Goal: Obtain resource: Download file/media

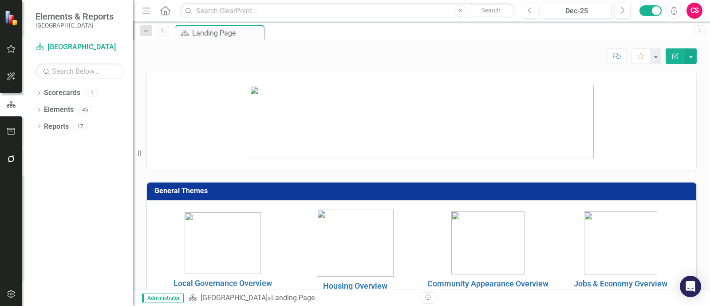
scroll to position [111, 0]
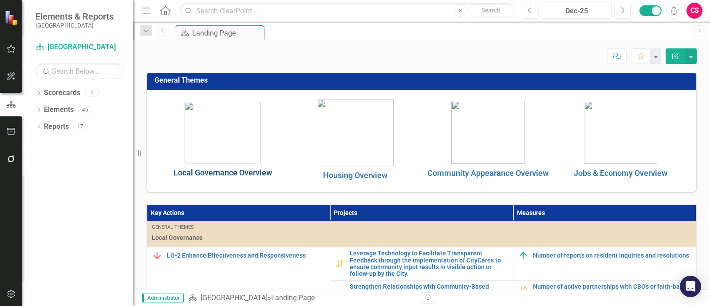
click at [250, 170] on link "Local Governance Overview" at bounding box center [223, 172] width 99 height 9
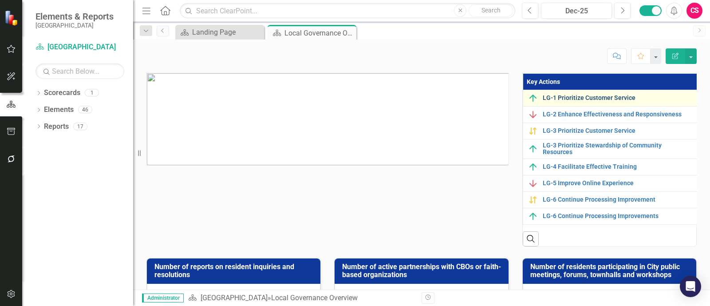
click at [599, 99] on link "LG-1 Prioritize Customer Service" at bounding box center [618, 98] width 150 height 7
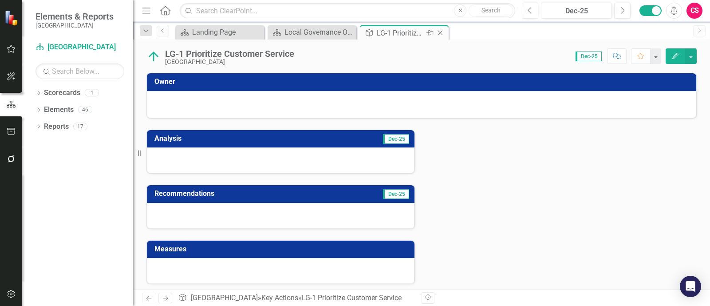
click at [439, 37] on div "Close" at bounding box center [441, 33] width 11 height 11
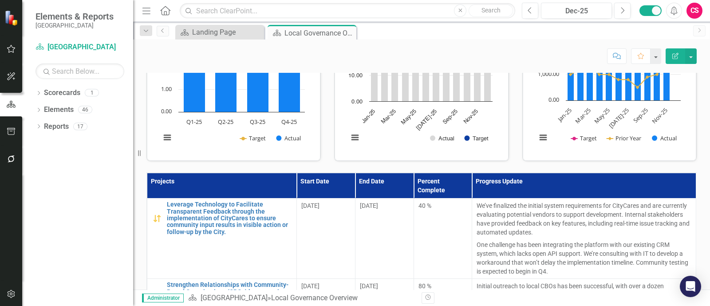
scroll to position [278, 0]
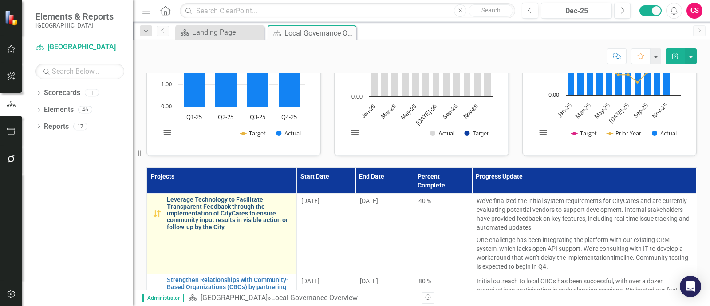
click at [243, 212] on link "Leverage Technology to Facilitate Transparent Feedback through the implementati…" at bounding box center [229, 213] width 125 height 34
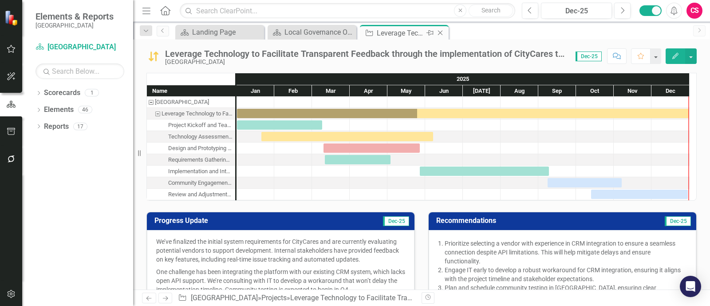
click at [429, 31] on icon "Pin" at bounding box center [430, 32] width 7 height 9
click at [34, 105] on div "Dropdown Scorecards 1 [GEOGRAPHIC_DATA] Dropdown Elements 46 Dropdown Key Actio…" at bounding box center [77, 196] width 111 height 220
click at [36, 106] on div "Dropdown Scorecards 1 [GEOGRAPHIC_DATA] Dropdown Elements 46 Dropdown Key Actio…" at bounding box center [77, 196] width 111 height 220
click at [38, 108] on icon "Dropdown" at bounding box center [39, 110] width 6 height 5
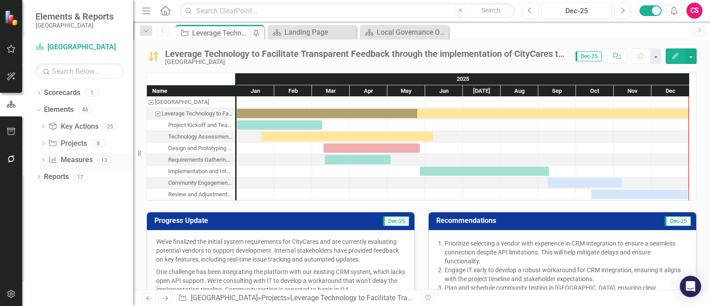
click at [43, 162] on icon "Dropdown" at bounding box center [43, 161] width 6 height 5
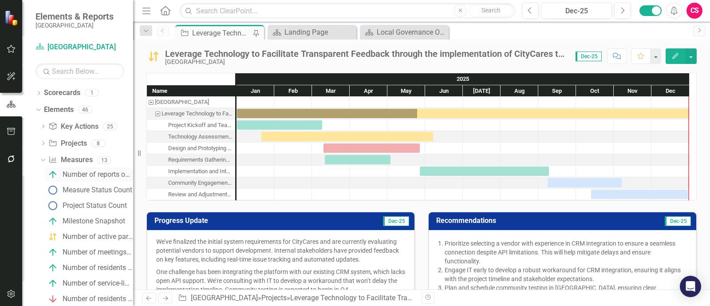
click at [100, 181] on link "Number of reports on resident inquiries and resolutions" at bounding box center [89, 174] width 88 height 14
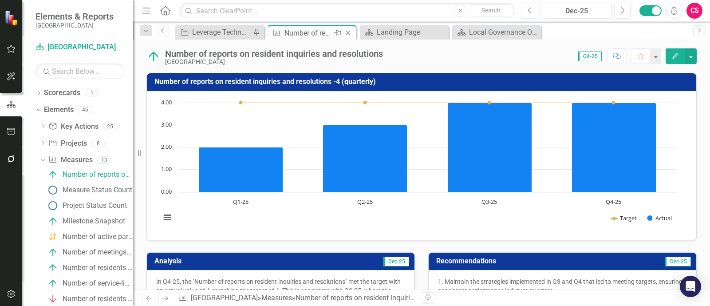
click at [339, 31] on icon "Pin" at bounding box center [337, 32] width 7 height 9
click at [523, 30] on div "Local Governance Overview" at bounding box center [498, 32] width 59 height 11
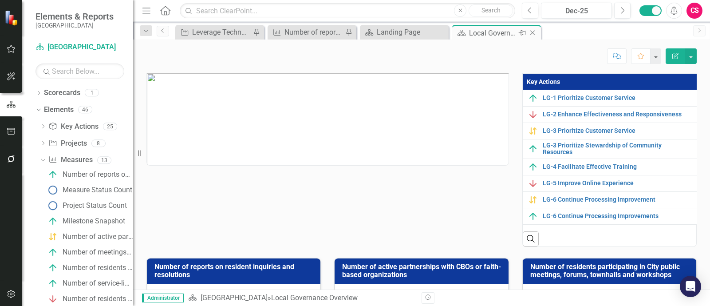
click at [521, 35] on icon at bounding box center [522, 32] width 7 height 5
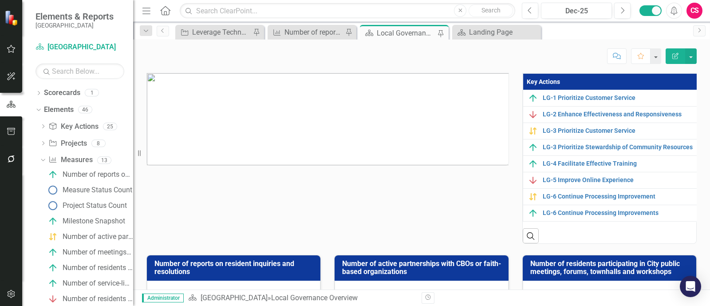
click at [1, 135] on button "button" at bounding box center [11, 132] width 20 height 19
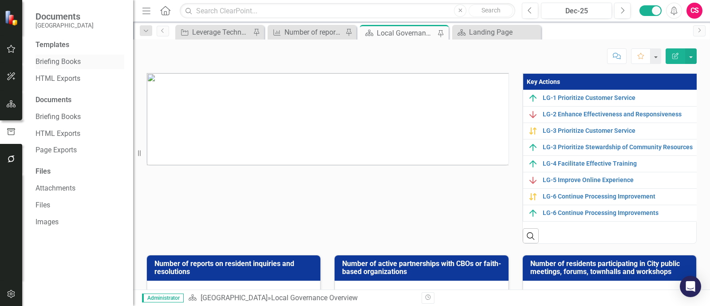
click at [78, 63] on link "Briefing Books" at bounding box center [80, 62] width 89 height 10
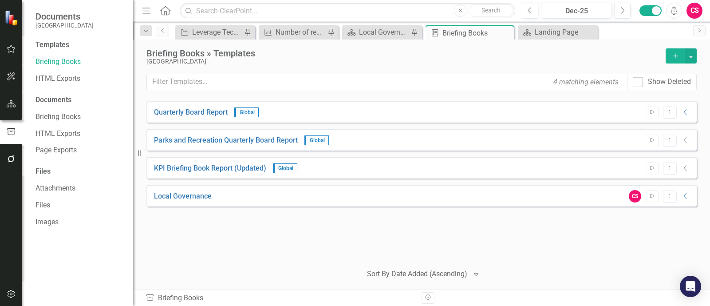
click at [680, 196] on div "CS Start Dropdown Menu Collapse" at bounding box center [658, 196] width 66 height 12
click at [683, 201] on div "CS Start Dropdown Menu Collapse" at bounding box center [658, 196] width 66 height 12
click at [682, 196] on icon "Collapse" at bounding box center [686, 196] width 9 height 7
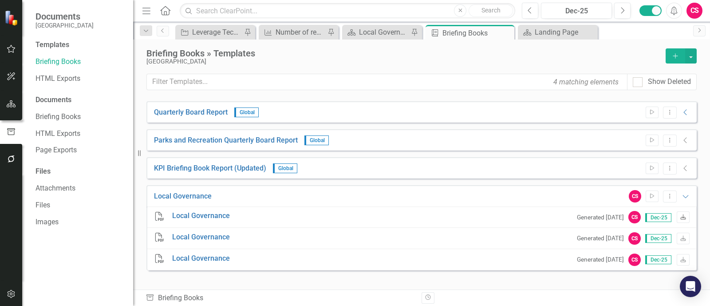
click at [680, 216] on icon "Download" at bounding box center [683, 217] width 7 height 5
